Goal: Task Accomplishment & Management: Use online tool/utility

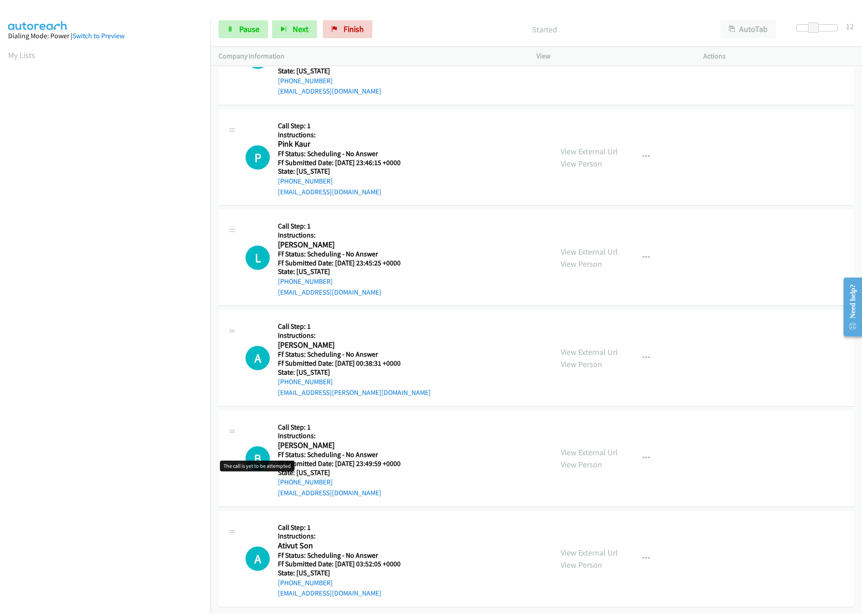
scroll to position [2700, 0]
click at [355, 23] on link "Finish" at bounding box center [347, 29] width 49 height 18
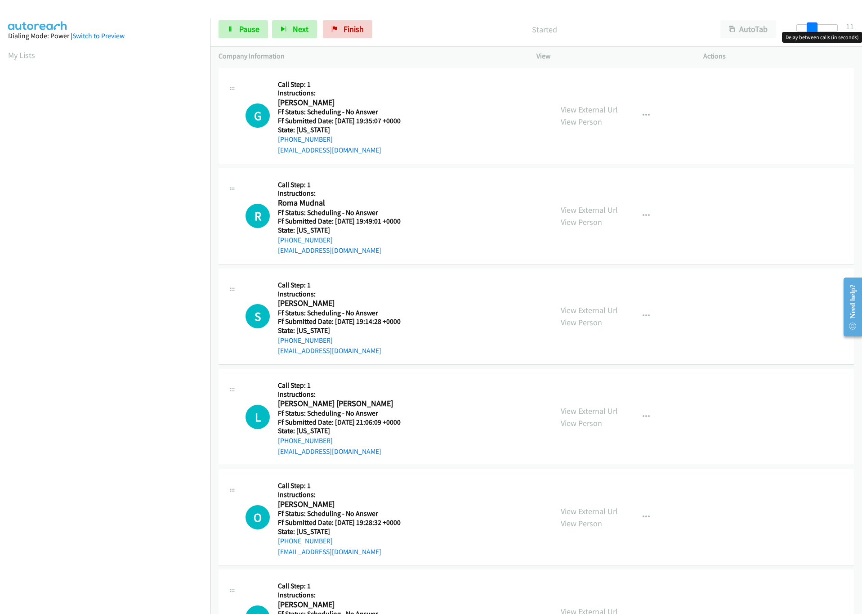
click at [816, 27] on div at bounding box center [817, 27] width 41 height 7
click at [239, 34] on link "Start Calls" at bounding box center [251, 29] width 64 height 18
click at [254, 27] on span "Start Calls" at bounding box center [256, 29] width 35 height 10
drag, startPoint x: 358, startPoint y: 29, endPoint x: 470, endPoint y: 48, distance: 113.6
click at [358, 29] on span "Finish" at bounding box center [354, 29] width 20 height 10
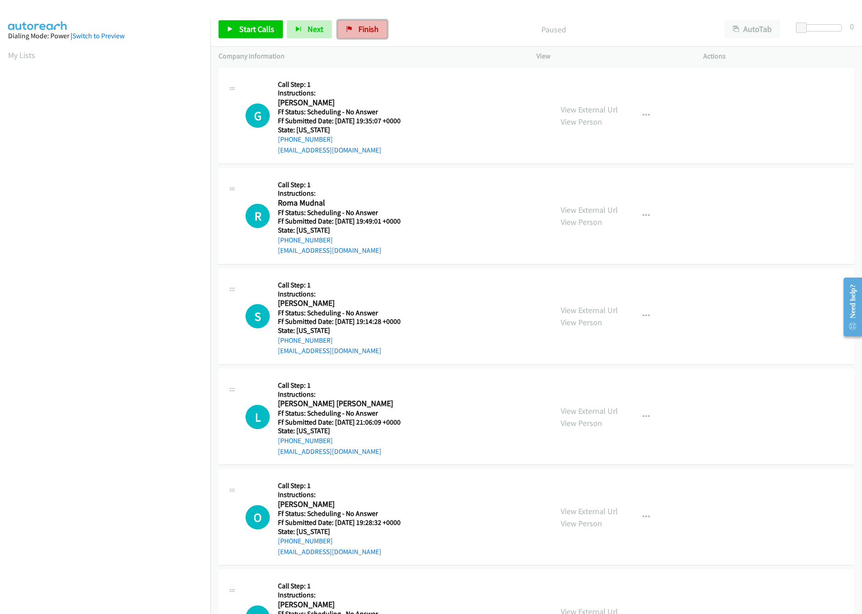
click at [364, 22] on link "Finish" at bounding box center [362, 29] width 49 height 18
